Goal: Communication & Community: Answer question/provide support

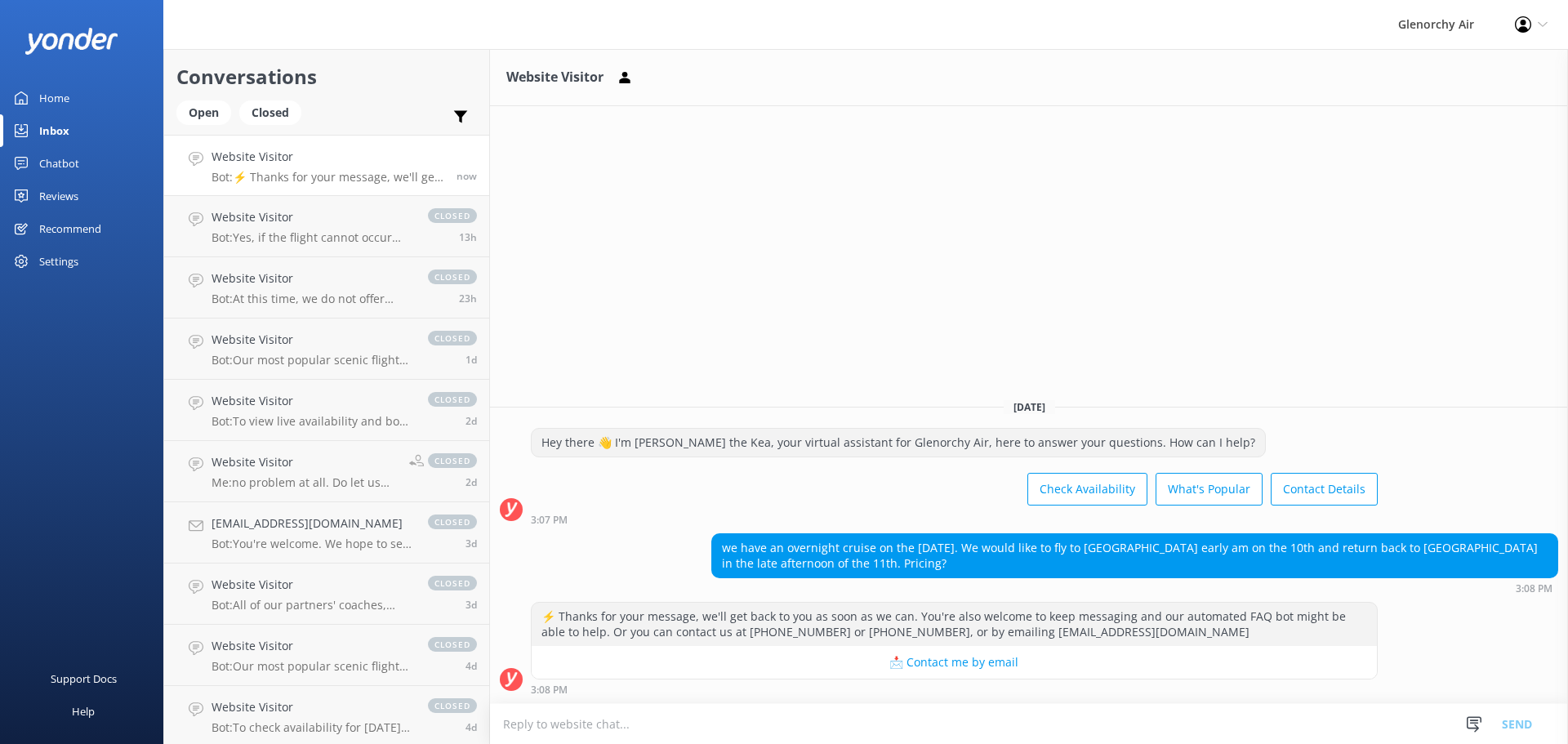
click at [782, 724] on textarea at bounding box center [1029, 723] width 1078 height 40
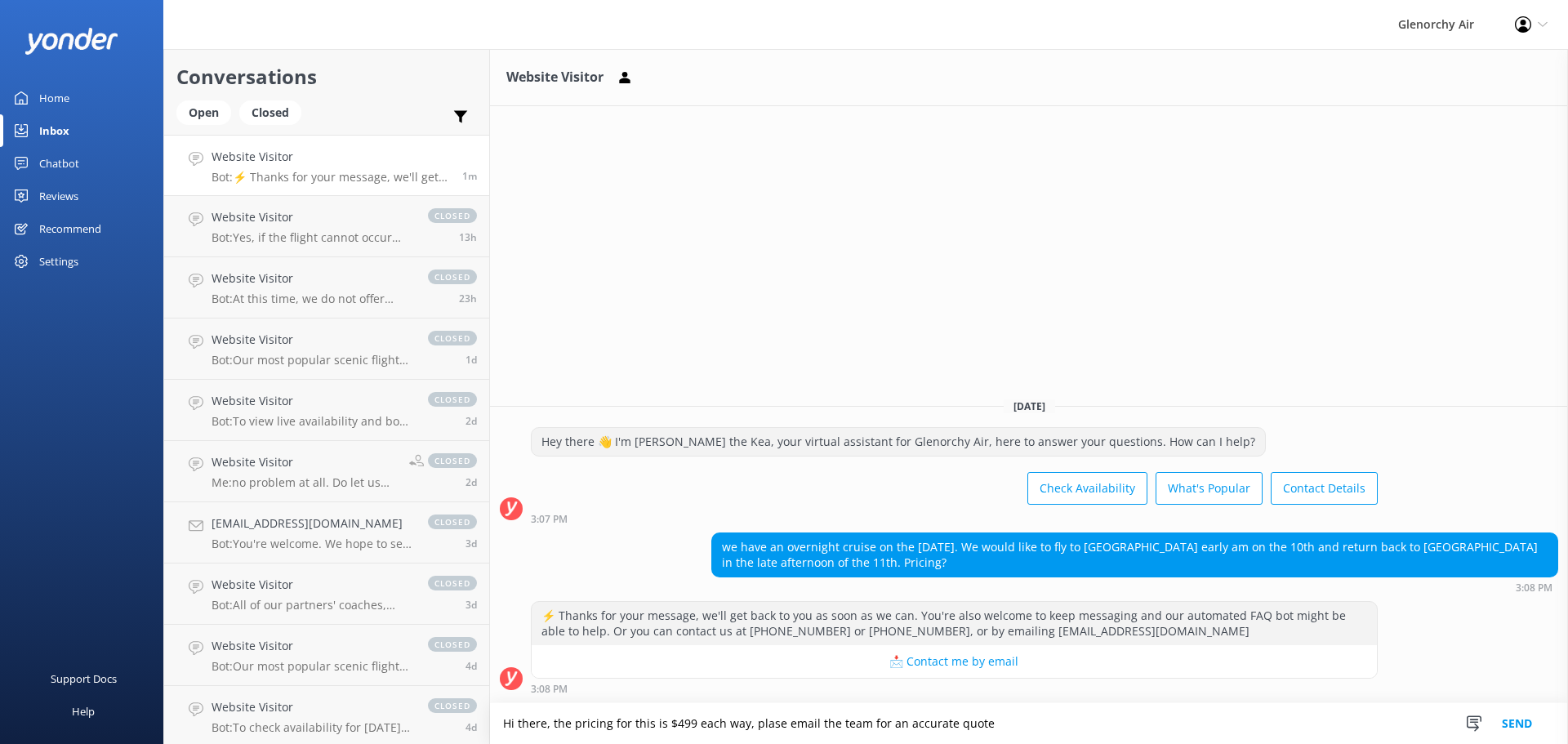
click at [757, 722] on textarea "Hi there, the pricing for this is $499 each way, plase email the team for an ac…" at bounding box center [1029, 722] width 1078 height 41
click at [1029, 726] on textarea "Hi there, the pricing for this is $499 each way, please email the team for an a…" at bounding box center [1029, 722] width 1078 height 41
click at [746, 722] on textarea "Hi there, the pricing for this is $499 each way, please email the team for an a…" at bounding box center [1029, 722] width 1078 height 41
click at [1110, 708] on textarea "Hi there, the pricing for this is $499 each way, pending availability. please e…" at bounding box center [1029, 722] width 1078 height 41
type textarea "Hi there, the pricing for this is $499 each way, pending availability. please e…"
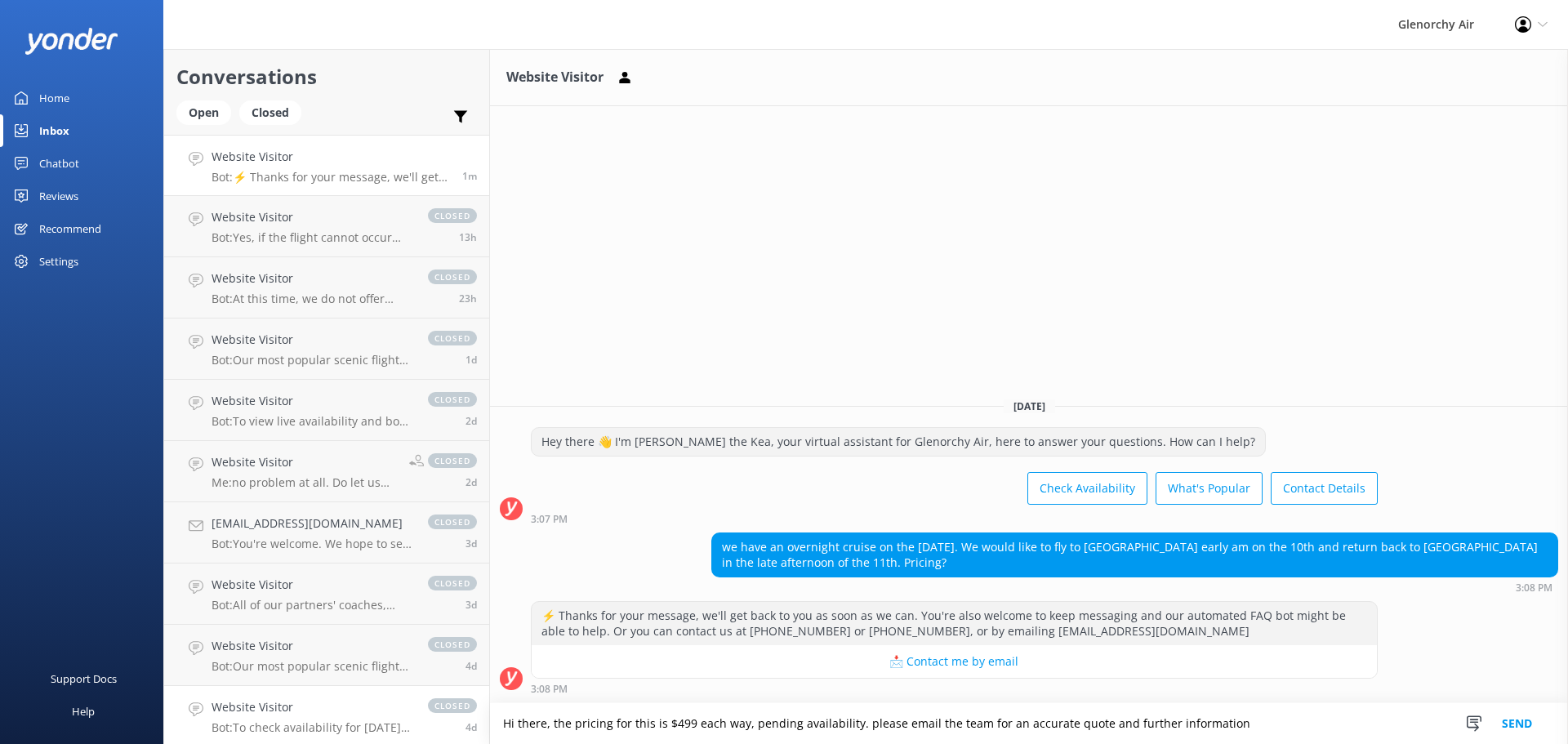
drag, startPoint x: 1248, startPoint y: 718, endPoint x: 431, endPoint y: 703, distance: 817.1
click at [431, 703] on div "Conversations Open Closed Important Converted Assigned to me Unassigned Website…" at bounding box center [865, 396] width 1405 height 694
